Goal: Information Seeking & Learning: Compare options

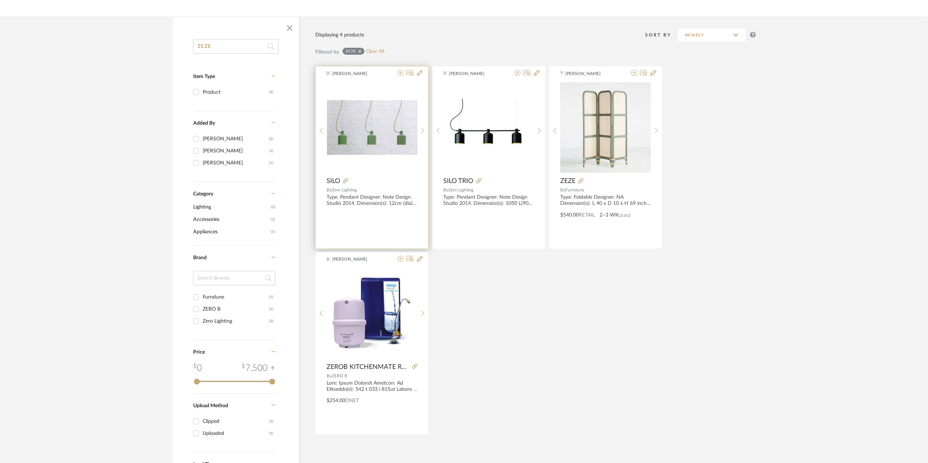
scroll to position [48, 0]
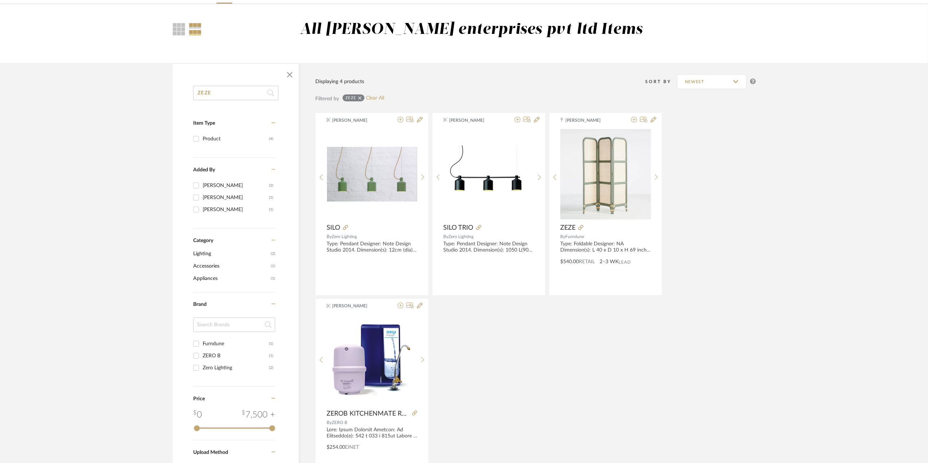
click at [371, 94] on div "Filtered by ZEZE Clear All" at bounding box center [535, 102] width 441 height 22
click at [377, 98] on link "Clear All" at bounding box center [375, 98] width 18 height 6
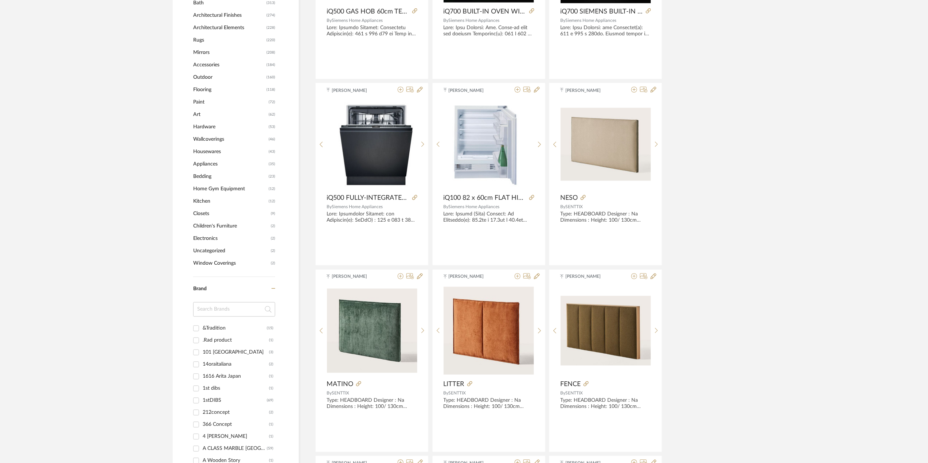
scroll to position [437, 0]
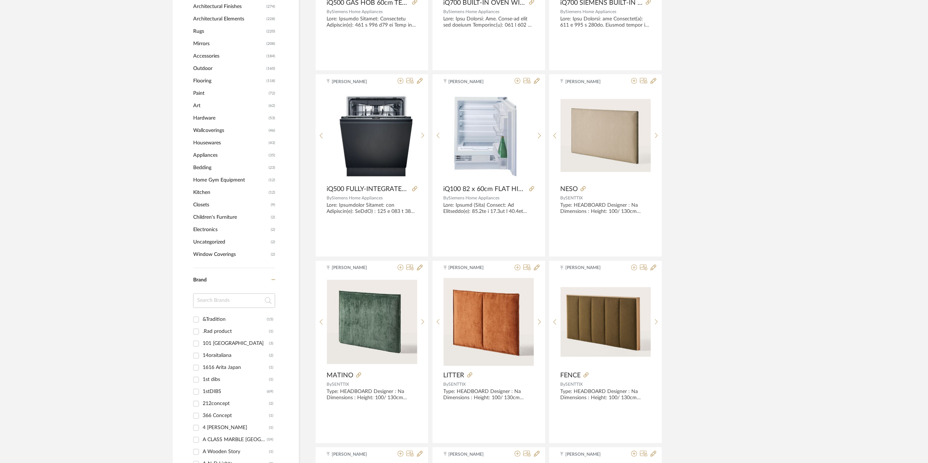
click at [231, 302] on input at bounding box center [234, 300] width 82 height 15
type input "DEMU"
click at [211, 317] on div "[PERSON_NAME]" at bounding box center [235, 320] width 64 height 12
click at [202, 317] on input "[PERSON_NAME] (63)" at bounding box center [196, 320] width 12 height 12
checkbox input "true"
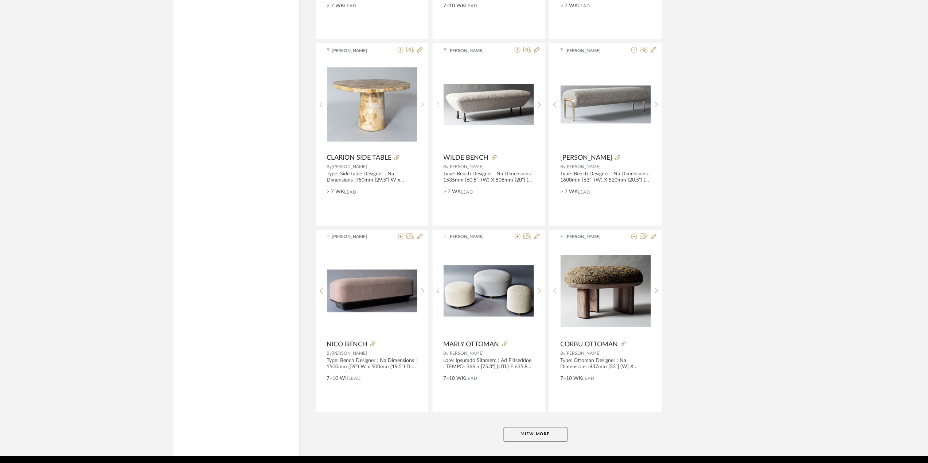
scroll to position [2011, 0]
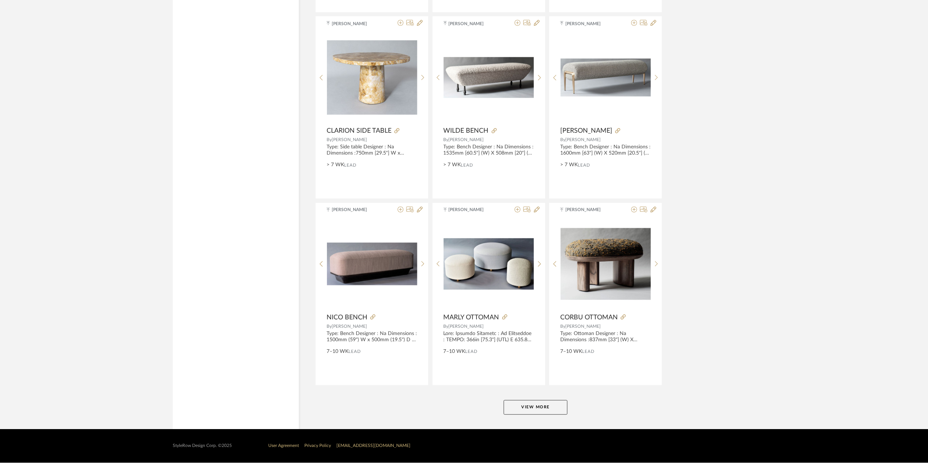
click at [550, 411] on button "View More" at bounding box center [536, 407] width 64 height 15
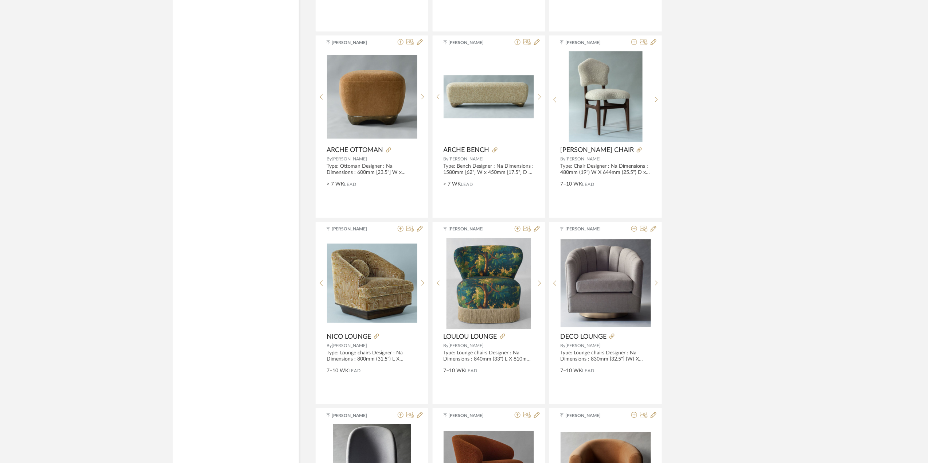
scroll to position [2497, 0]
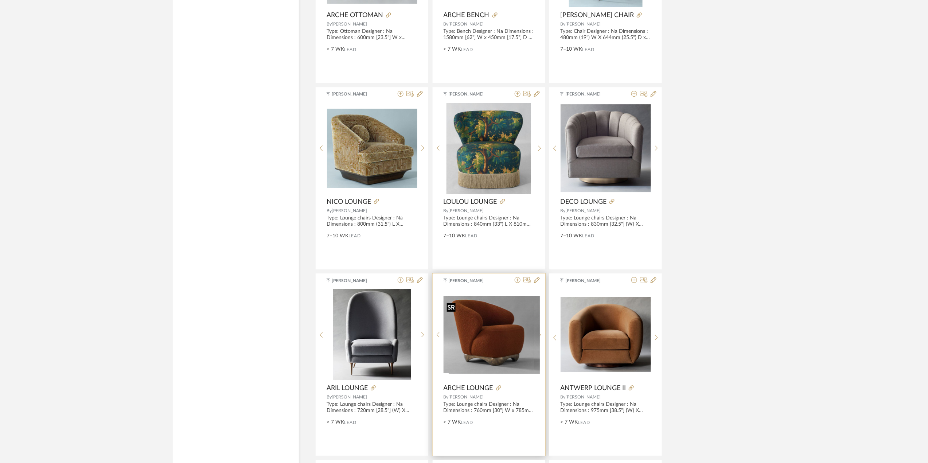
click at [466, 370] on img "0" at bounding box center [494, 335] width 91 height 78
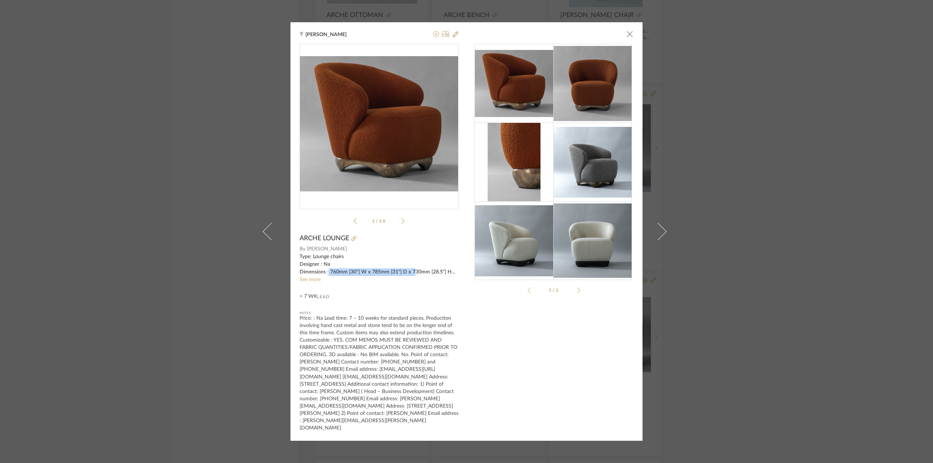
drag, startPoint x: 327, startPoint y: 280, endPoint x: 412, endPoint y: 280, distance: 85.3
click at [412, 276] on div "Type: Lounge chairs Designer : Na Dimensions : 760mm [30"] W x 785mm [31"] D x …" at bounding box center [379, 264] width 159 height 23
click at [308, 282] on link "See more" at bounding box center [310, 279] width 21 height 5
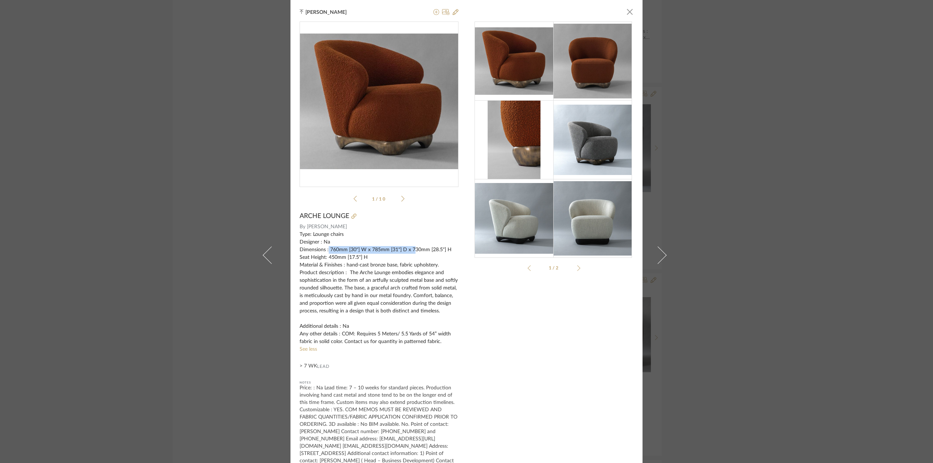
click at [327, 248] on div "Type: Lounge chairs Designer : Na Dimensions : 760mm [30"] W x 785mm [31"] D x …" at bounding box center [379, 288] width 159 height 115
drag, startPoint x: 327, startPoint y: 248, endPoint x: 366, endPoint y: 258, distance: 40.0
click at [366, 258] on div "Type: Lounge chairs Designer : Na Dimensions : 760mm [30"] W x 785mm [31"] D x …" at bounding box center [379, 288] width 159 height 115
copy div "760mm [30"] W x 785mm [31"] D x 730mm [28.5"] H Seat Height: 450mm [17.5"] H"
click at [825, 196] on div "[PERSON_NAME] × 1 / 10 ARCHE LOUNGE By [PERSON_NAME] Type: Lounge chairs Design…" at bounding box center [466, 231] width 933 height 463
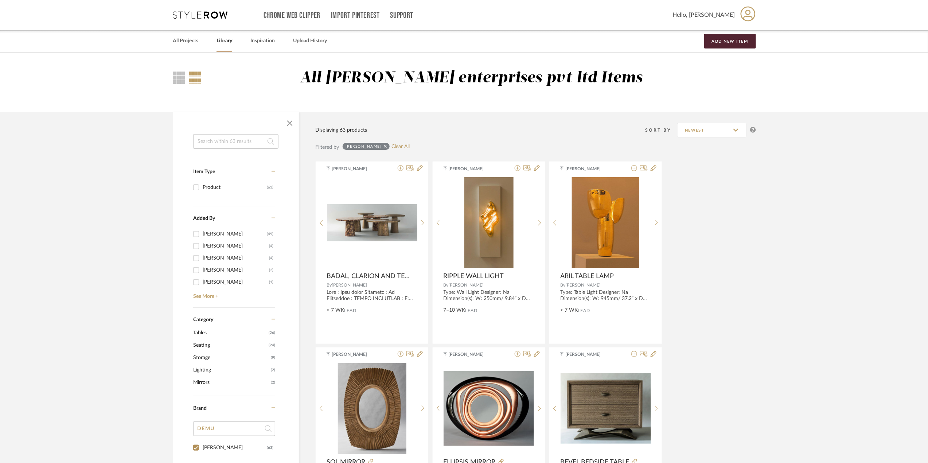
click at [392, 143] on div "[PERSON_NAME] Das Clear All" at bounding box center [376, 147] width 67 height 9
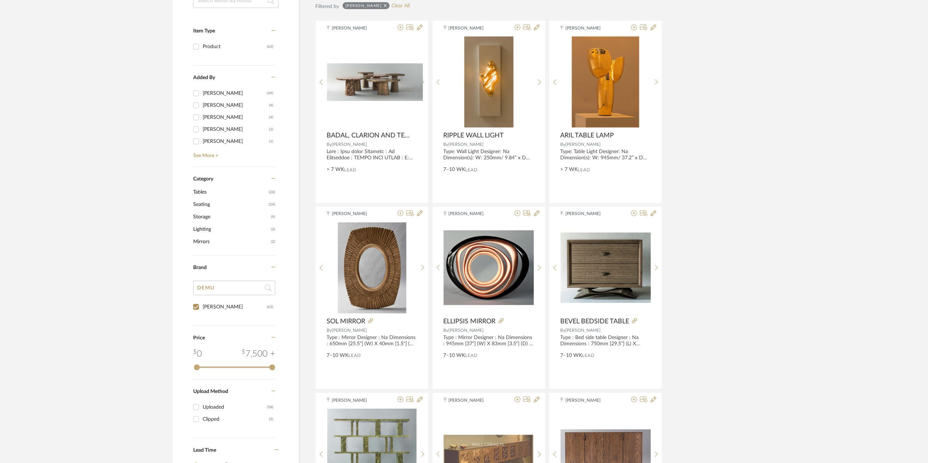
scroll to position [146, 0]
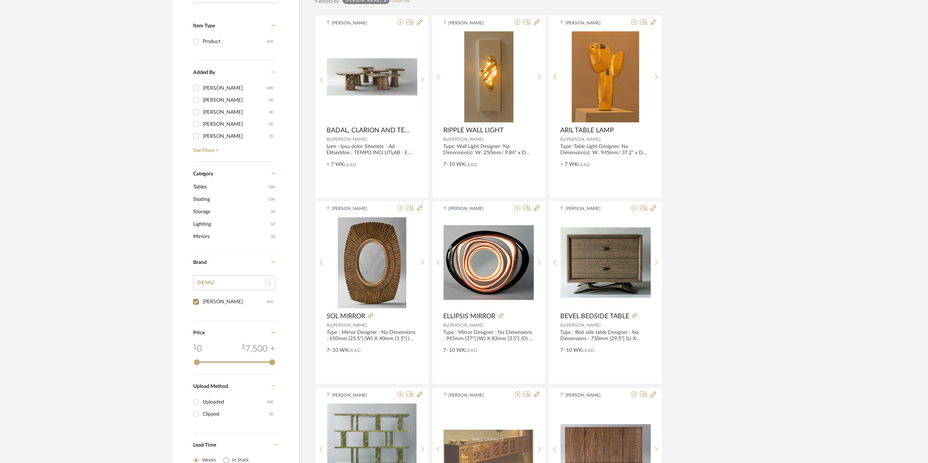
drag, startPoint x: 216, startPoint y: 279, endPoint x: 175, endPoint y: 286, distance: 41.7
click at [175, 286] on div "Item Type Product (63) Added By [PERSON_NAME] (49) [PERSON_NAME] (4) [PERSON_NA…" at bounding box center [236, 245] width 126 height 514
drag, startPoint x: 216, startPoint y: 281, endPoint x: 163, endPoint y: 284, distance: 53.6
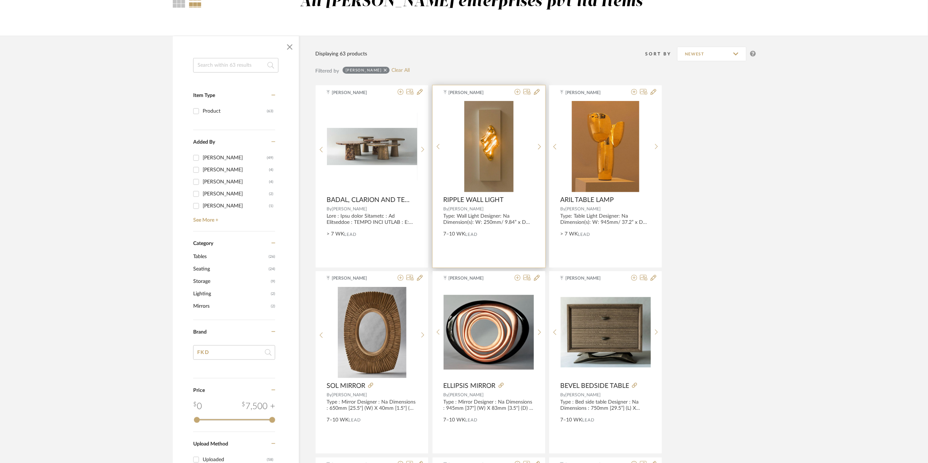
scroll to position [0, 0]
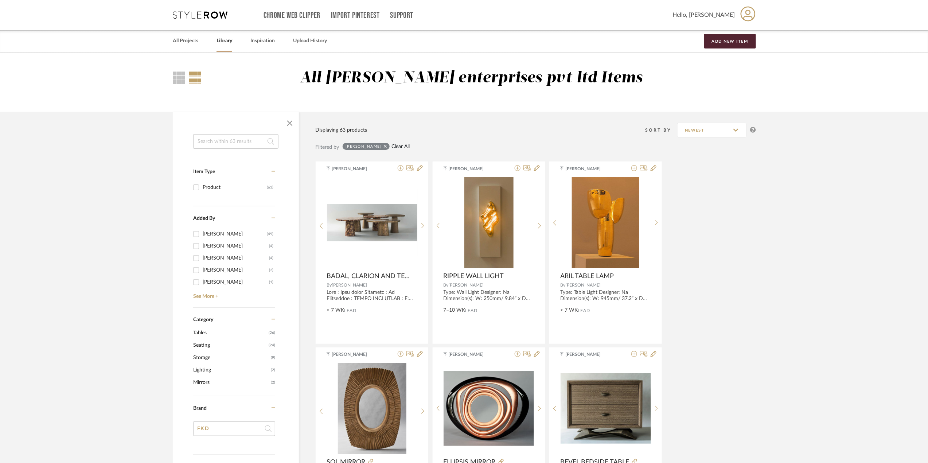
click at [399, 148] on link "Clear All" at bounding box center [400, 147] width 18 height 6
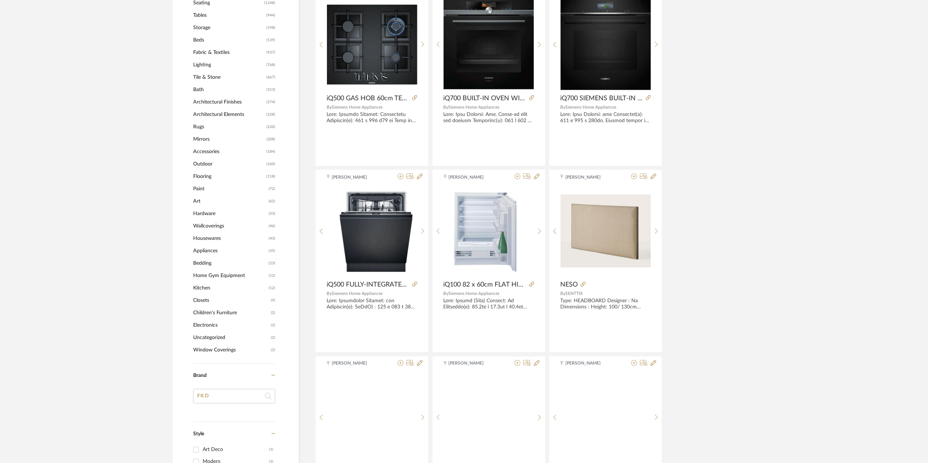
scroll to position [486, 0]
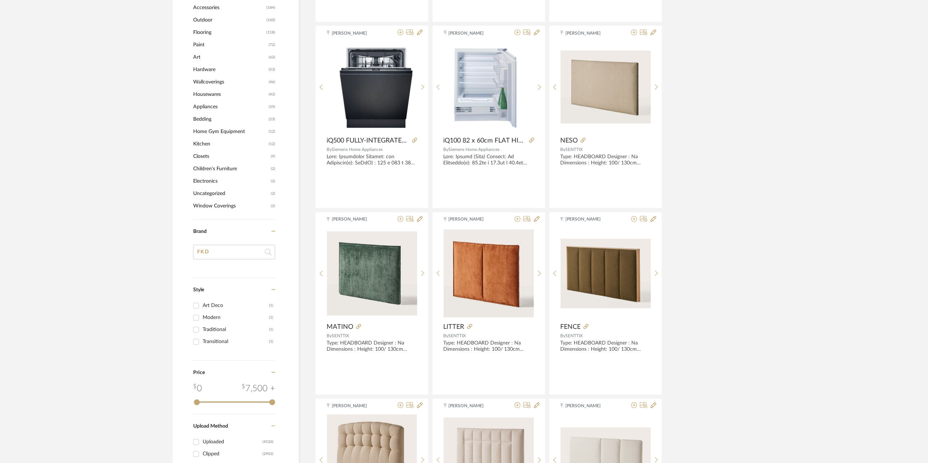
click at [199, 254] on input "FKD" at bounding box center [234, 252] width 82 height 15
drag, startPoint x: 223, startPoint y: 252, endPoint x: 202, endPoint y: 251, distance: 21.6
click at [202, 251] on input "AFKD" at bounding box center [234, 252] width 82 height 15
type input "AK"
click at [220, 281] on div "AKFD STOREY" at bounding box center [236, 283] width 66 height 12
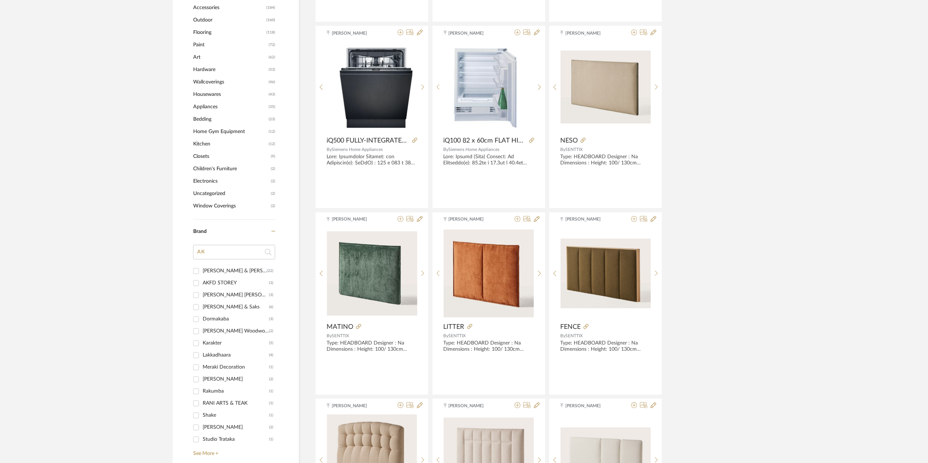
click at [202, 281] on input "AKFD STOREY (3)" at bounding box center [196, 283] width 12 height 12
checkbox input "true"
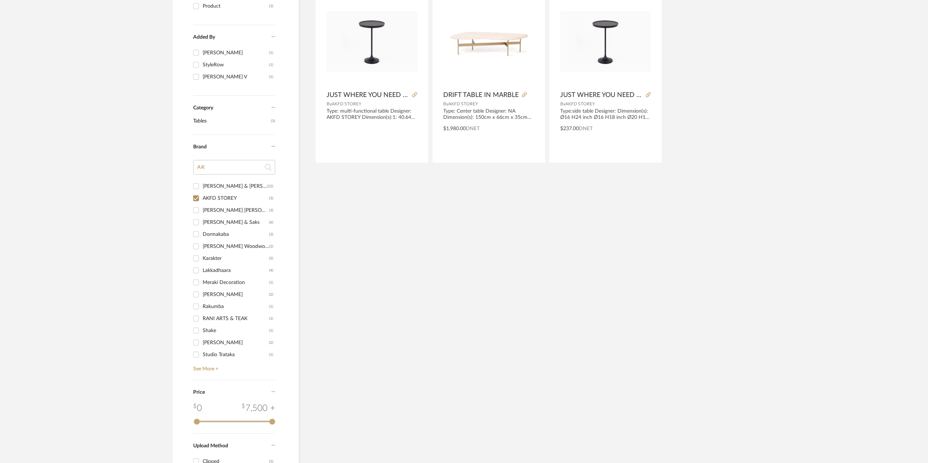
scroll to position [11, 0]
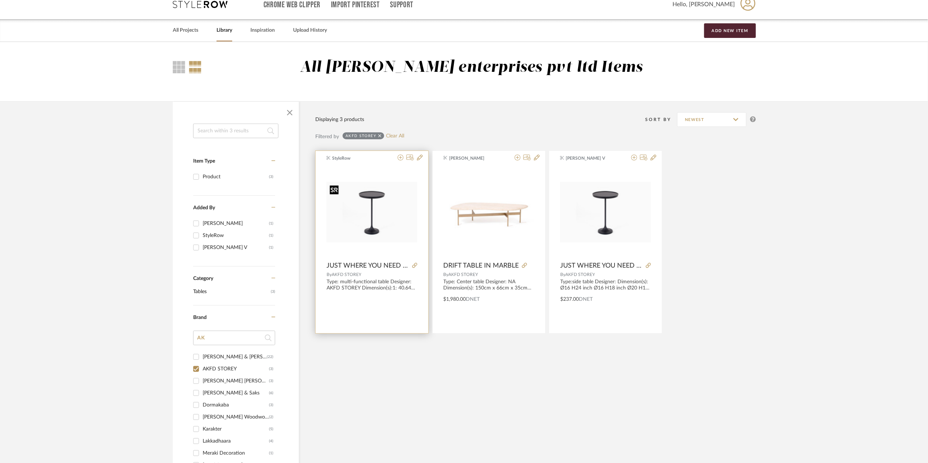
click at [373, 211] on img "0" at bounding box center [372, 212] width 91 height 60
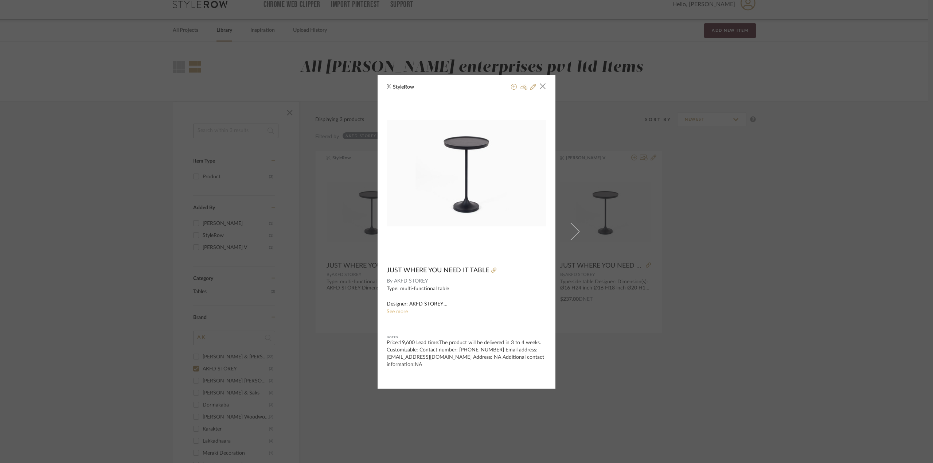
click at [398, 311] on link "See more" at bounding box center [397, 311] width 21 height 5
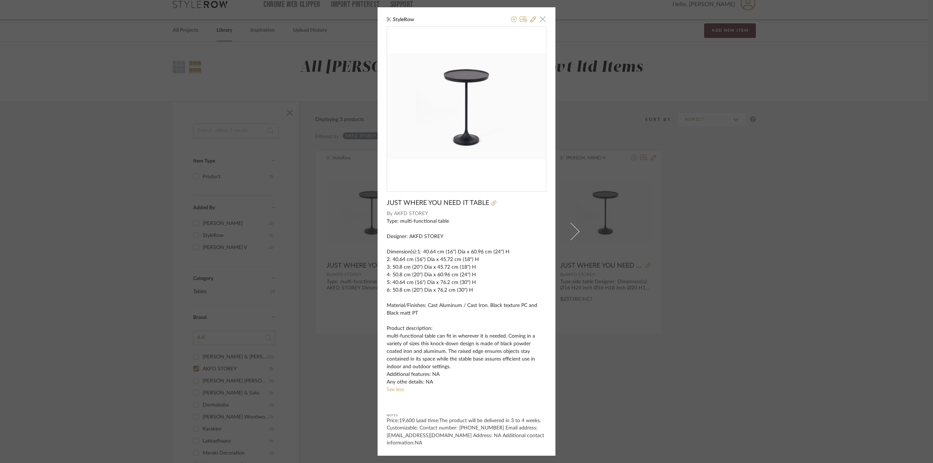
click at [539, 19] on span "button" at bounding box center [542, 19] width 15 height 15
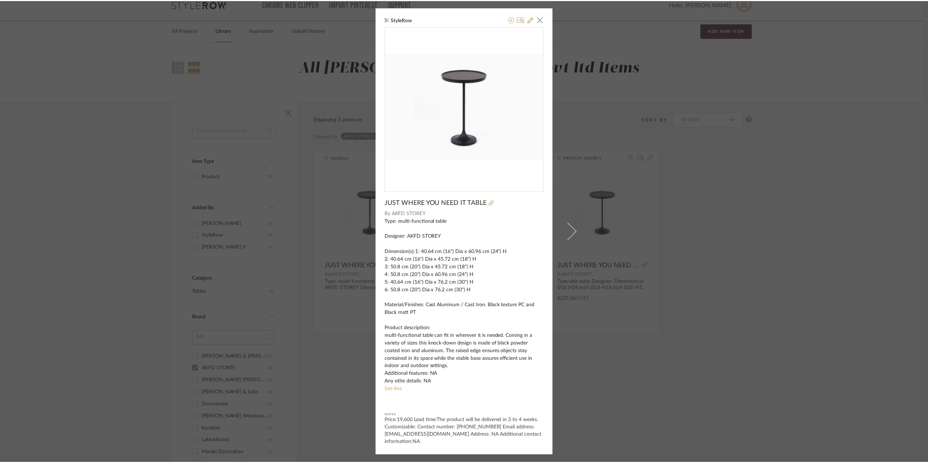
scroll to position [11, 0]
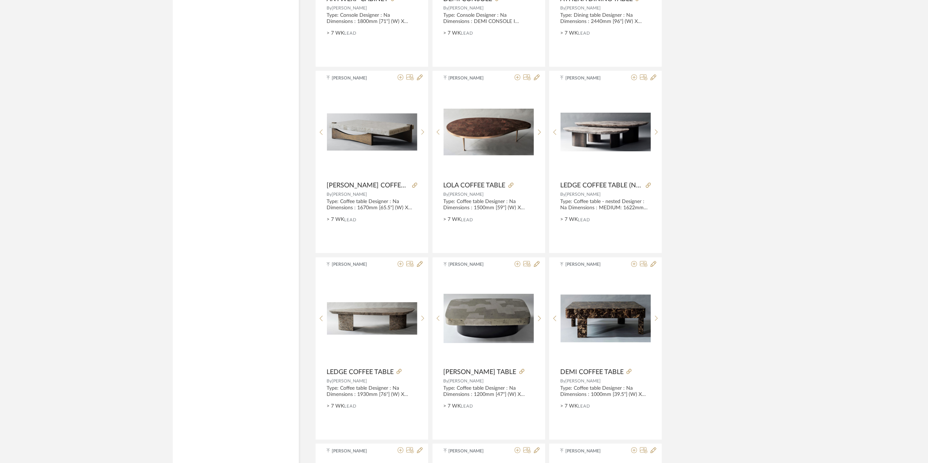
scroll to position [1215, 0]
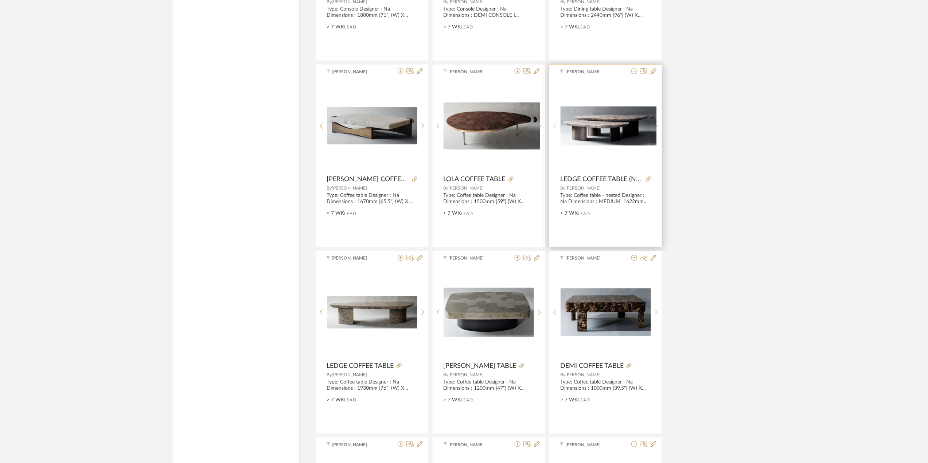
click at [599, 128] on img "0" at bounding box center [611, 125] width 91 height 39
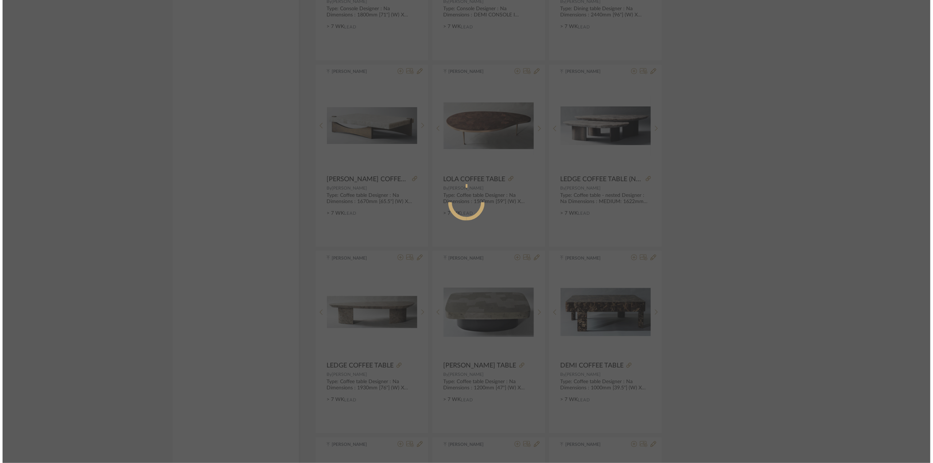
scroll to position [0, 0]
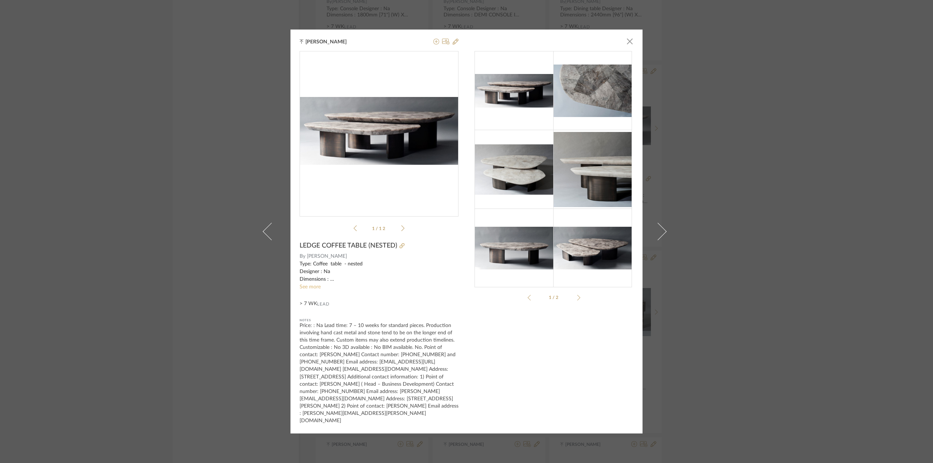
click at [315, 288] on link "See more" at bounding box center [310, 286] width 21 height 5
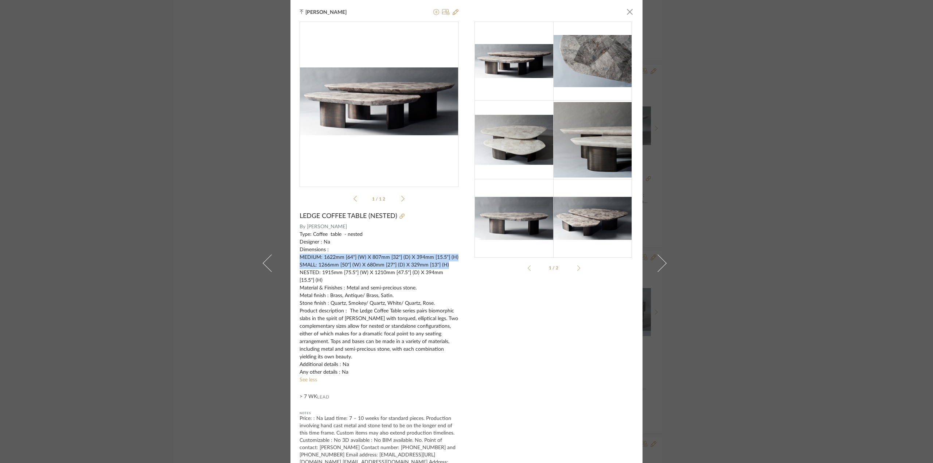
drag, startPoint x: 297, startPoint y: 257, endPoint x: 461, endPoint y: 263, distance: 163.7
click at [461, 263] on div "Tehseen Mukadam × pdfs-pub...e-nested.pdf pdfs-pub...e-nested.pdf 1 / 12 LEDGE …" at bounding box center [466, 263] width 352 height 526
copy div "MEDIUM: 1622mm [64"] (W) X 807mm [32"] (D) X 394mm [15.5"] (H) SMALL: 1266mm [5…"
